Goal: Navigation & Orientation: Find specific page/section

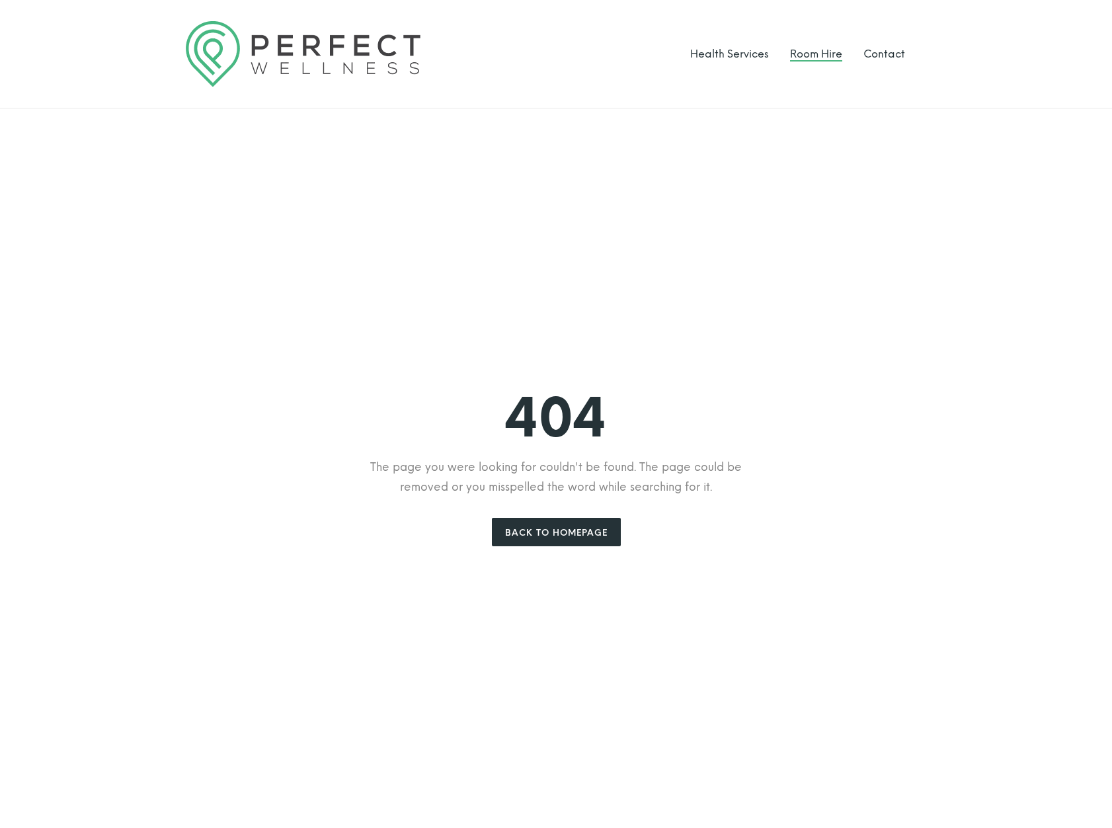
click at [810, 52] on link "Room Hire" at bounding box center [816, 54] width 52 height 13
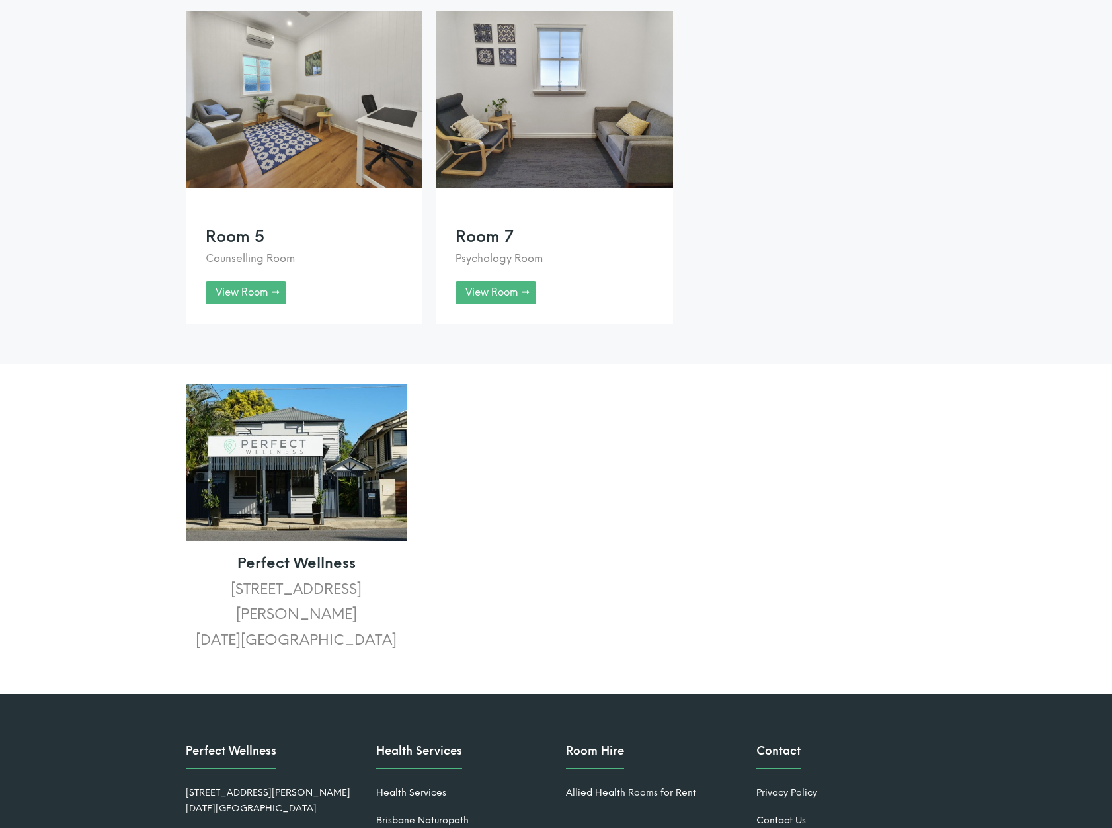
scroll to position [1254, 0]
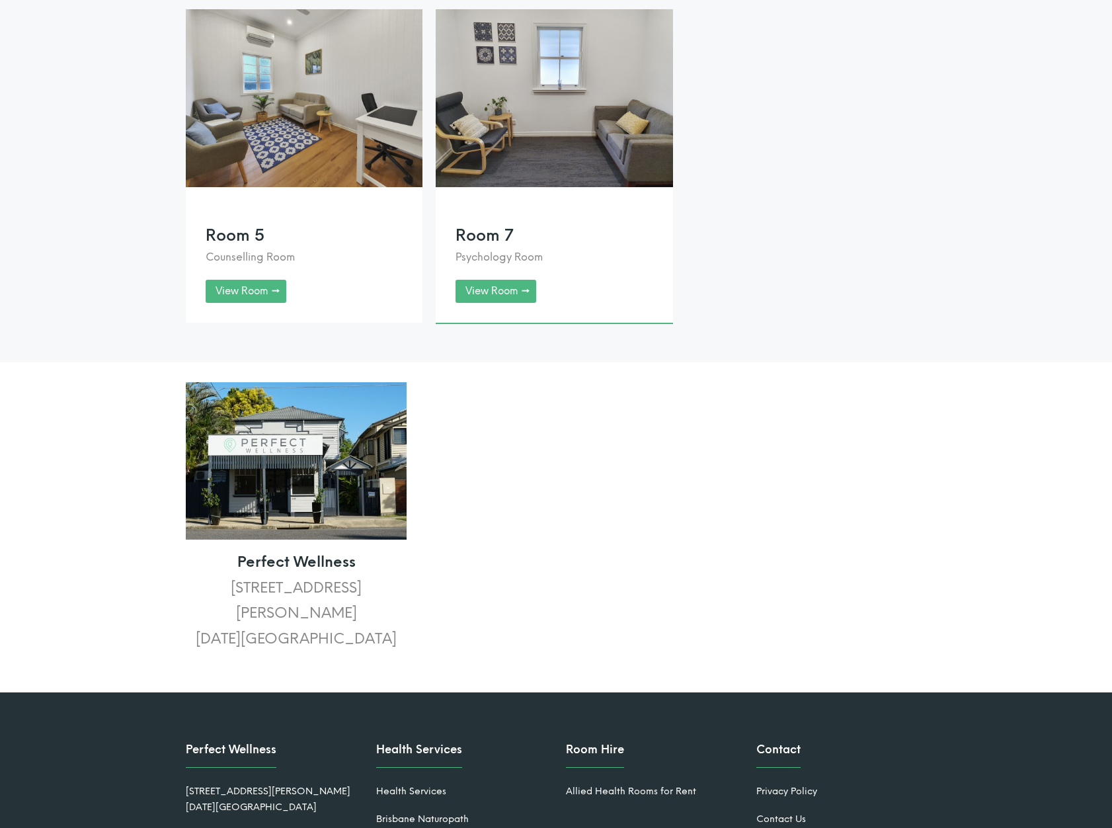
click at [506, 302] on link at bounding box center [554, 165] width 237 height 313
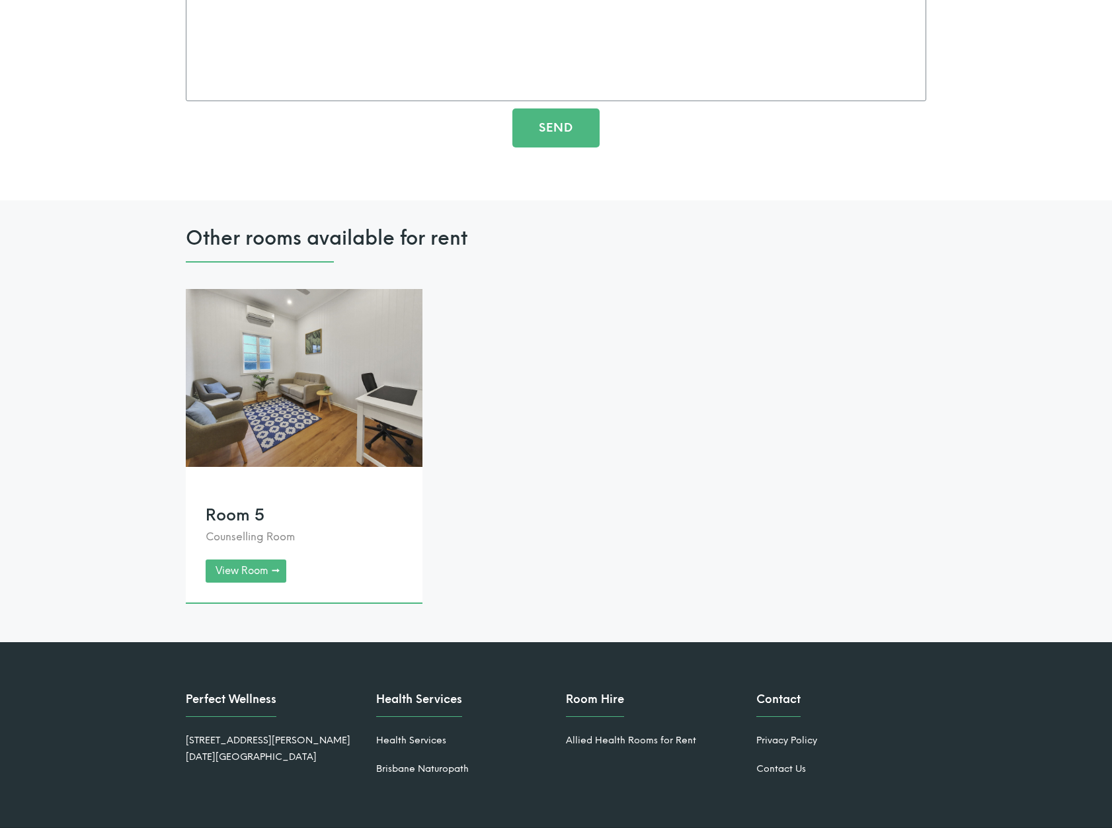
scroll to position [2420, 0]
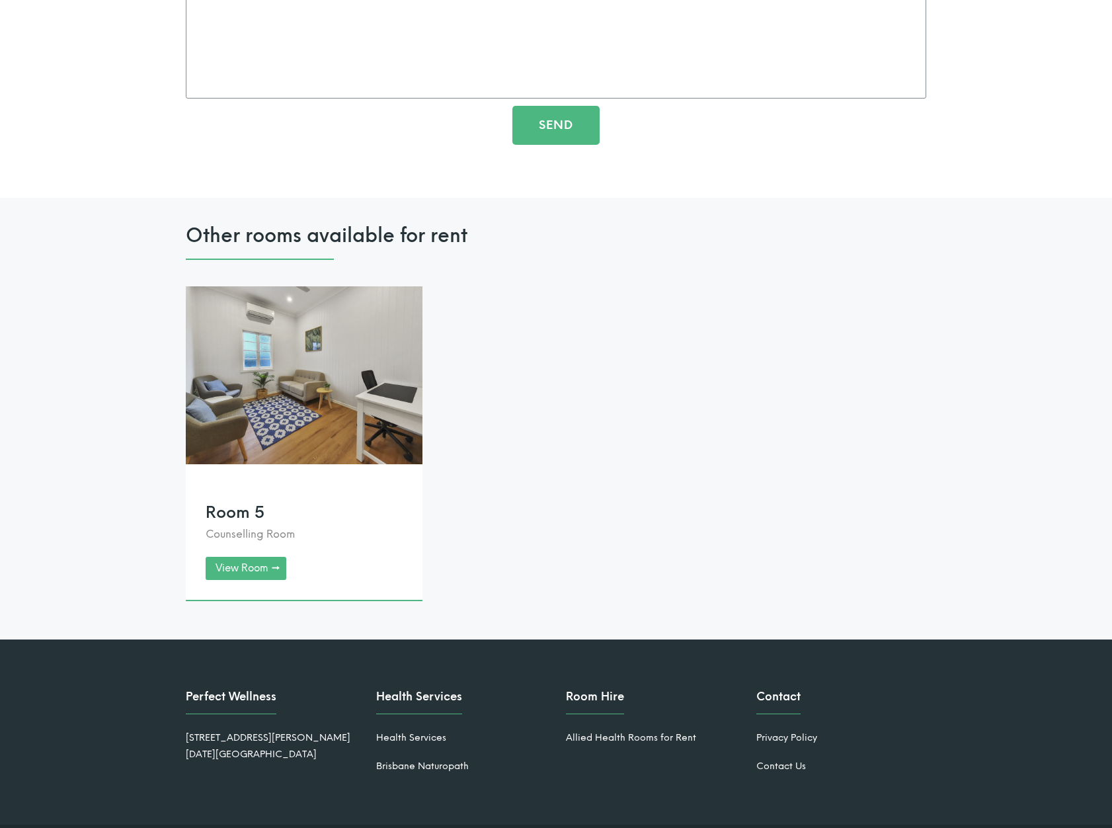
click at [245, 564] on link at bounding box center [304, 442] width 237 height 313
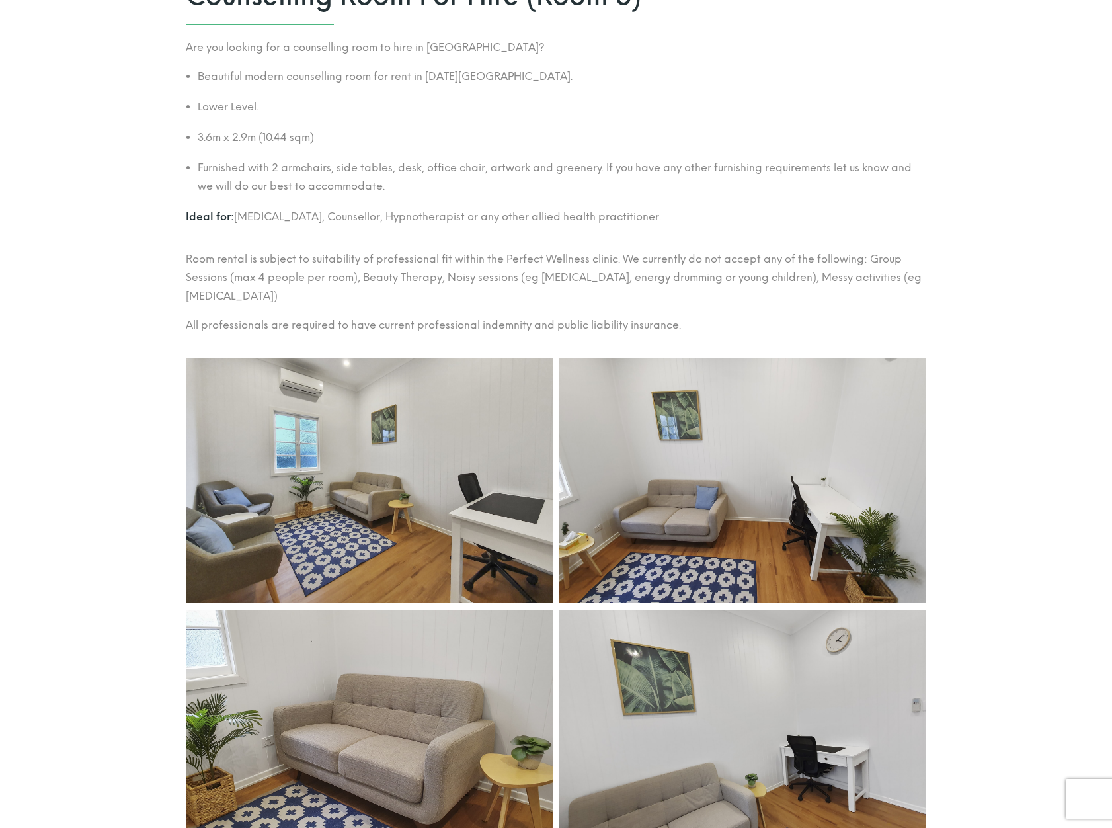
scroll to position [691, 0]
